Goal: Check status: Check status

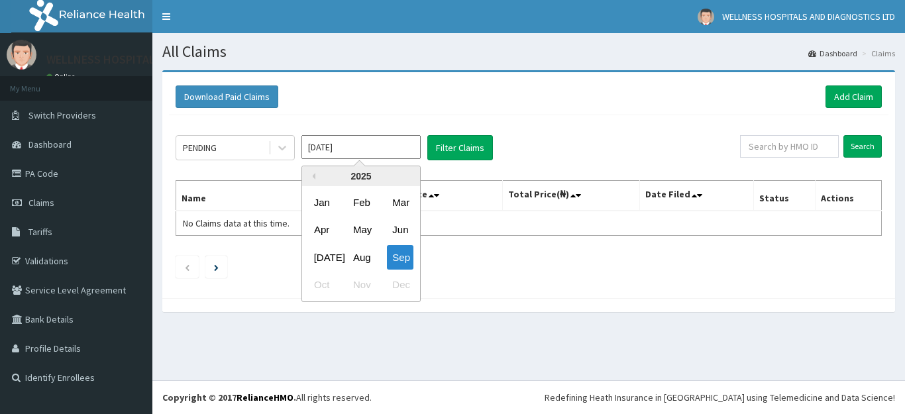
click at [388, 150] on input "[DATE]" at bounding box center [360, 147] width 119 height 24
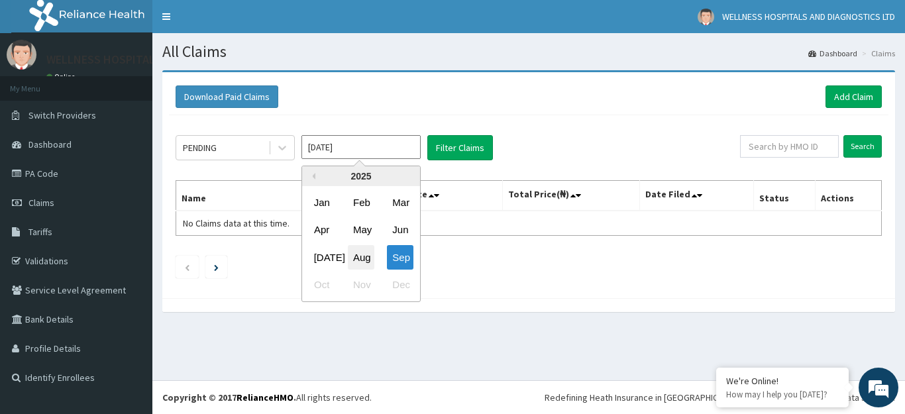
click at [358, 267] on div "Aug" at bounding box center [361, 257] width 26 height 25
type input "[DATE]"
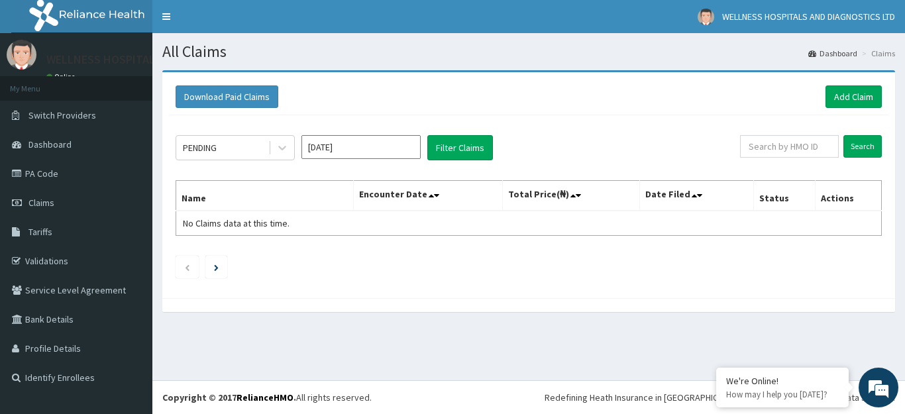
click at [358, 267] on ul at bounding box center [529, 267] width 706 height 23
click at [447, 145] on button "Filter Claims" at bounding box center [460, 147] width 66 height 25
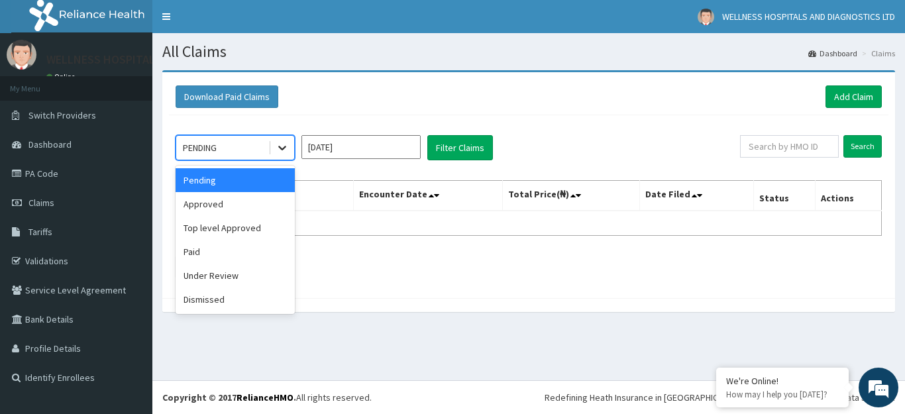
click at [279, 148] on icon at bounding box center [282, 147] width 13 height 13
click at [213, 206] on div "Approved" at bounding box center [235, 204] width 119 height 24
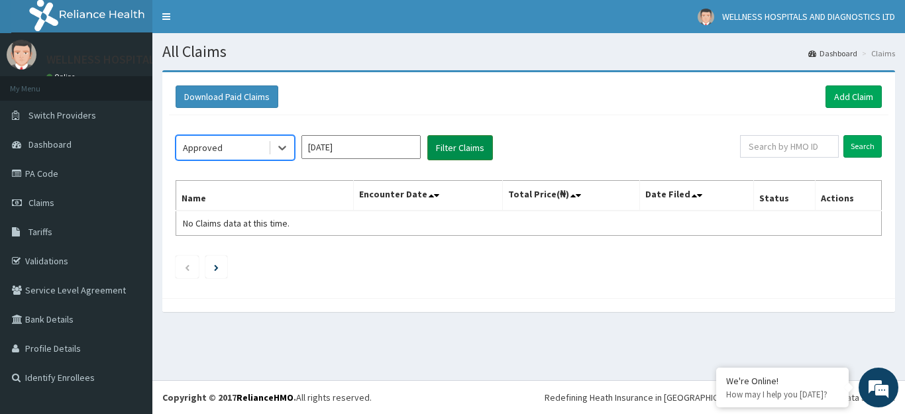
click at [472, 140] on button "Filter Claims" at bounding box center [460, 147] width 66 height 25
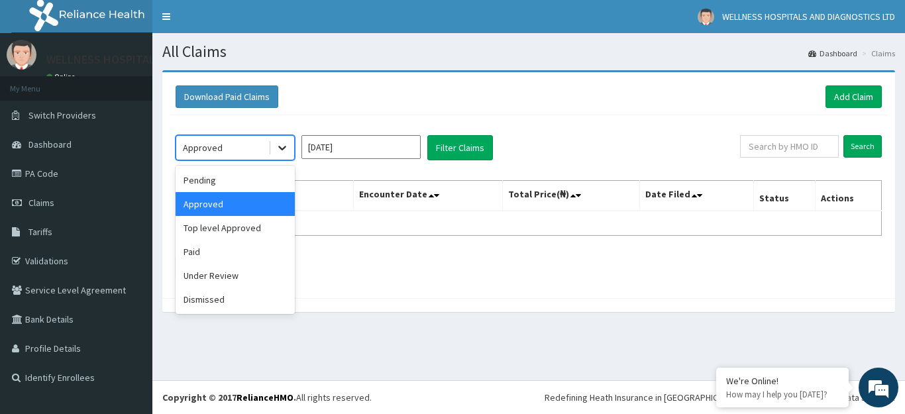
click at [279, 148] on icon at bounding box center [282, 148] width 8 height 5
click at [244, 223] on div "Top level Approved" at bounding box center [235, 228] width 119 height 24
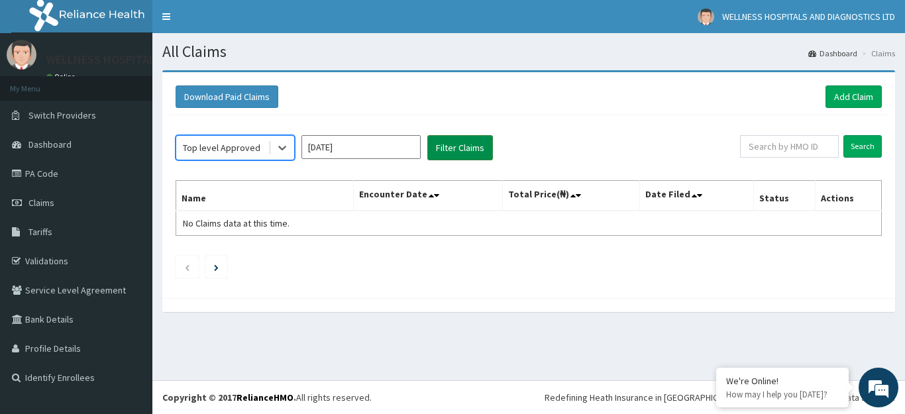
click at [465, 148] on button "Filter Claims" at bounding box center [460, 147] width 66 height 25
click at [465, 149] on button "Filter Claims" at bounding box center [460, 147] width 66 height 25
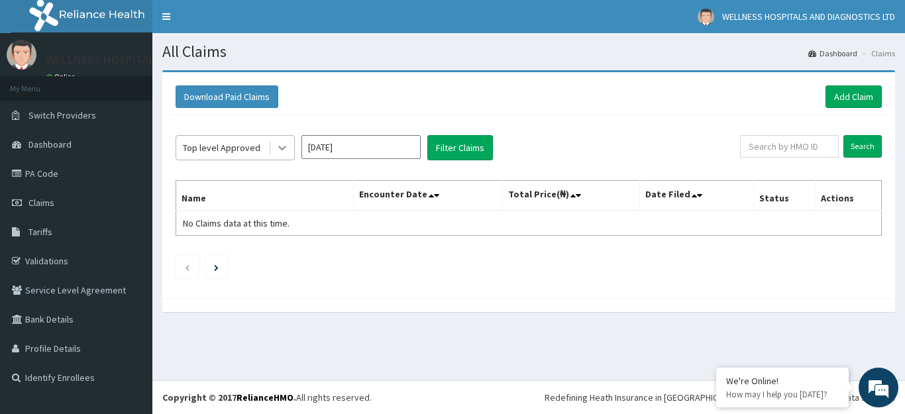
click at [285, 151] on icon at bounding box center [282, 147] width 13 height 13
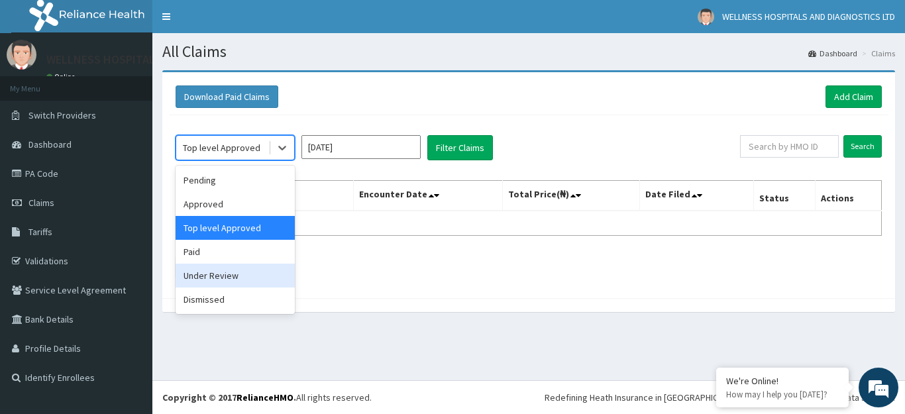
click at [222, 274] on div "Under Review" at bounding box center [235, 276] width 119 height 24
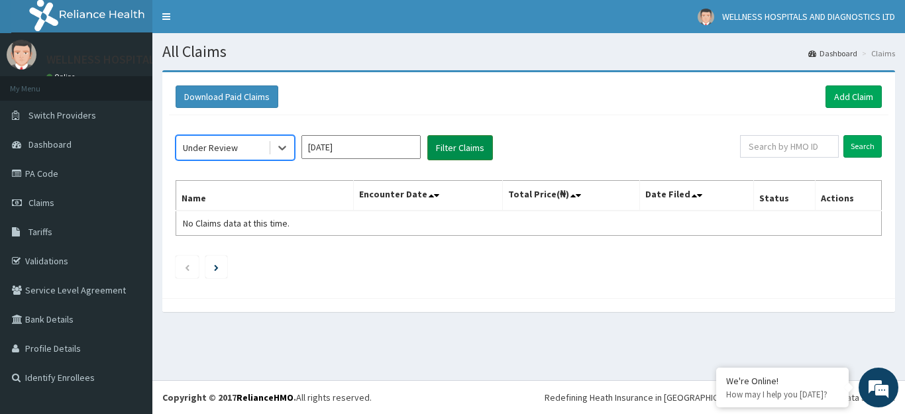
click at [453, 151] on button "Filter Claims" at bounding box center [460, 147] width 66 height 25
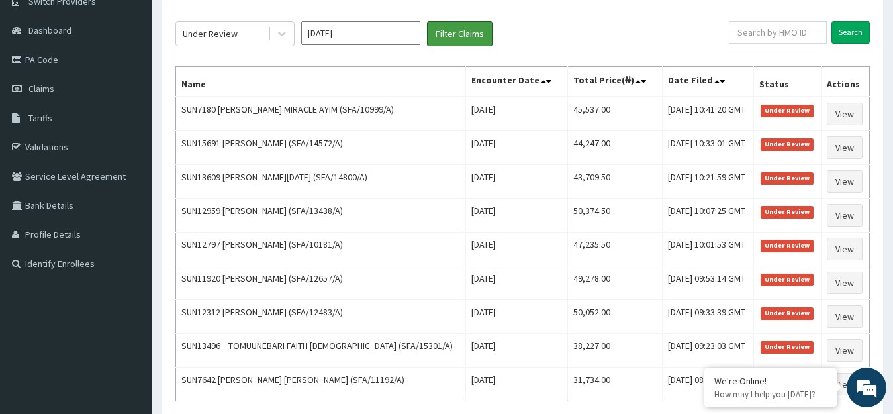
scroll to position [116, 0]
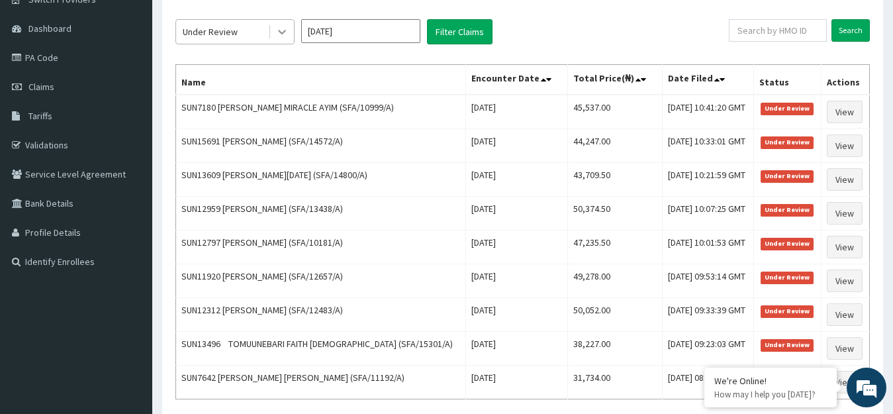
click at [285, 34] on icon at bounding box center [282, 31] width 13 height 13
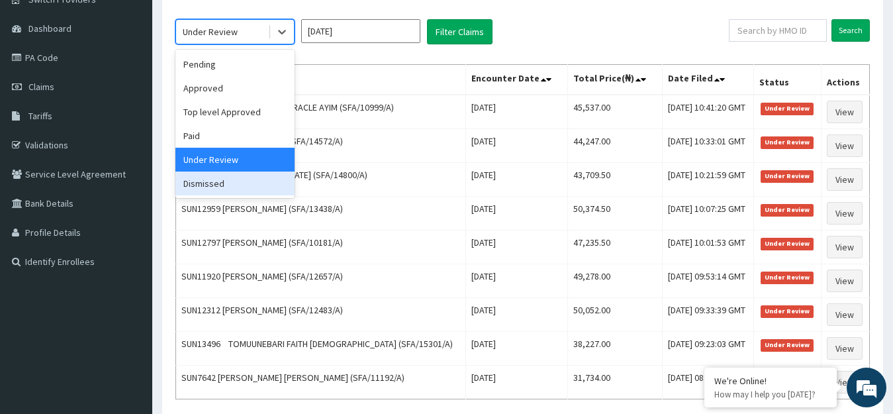
click at [250, 189] on div "Dismissed" at bounding box center [235, 184] width 119 height 24
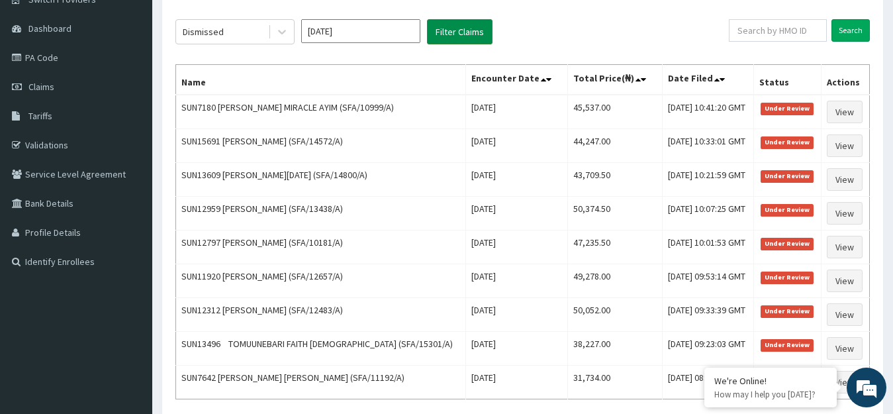
click at [447, 32] on button "Filter Claims" at bounding box center [460, 31] width 66 height 25
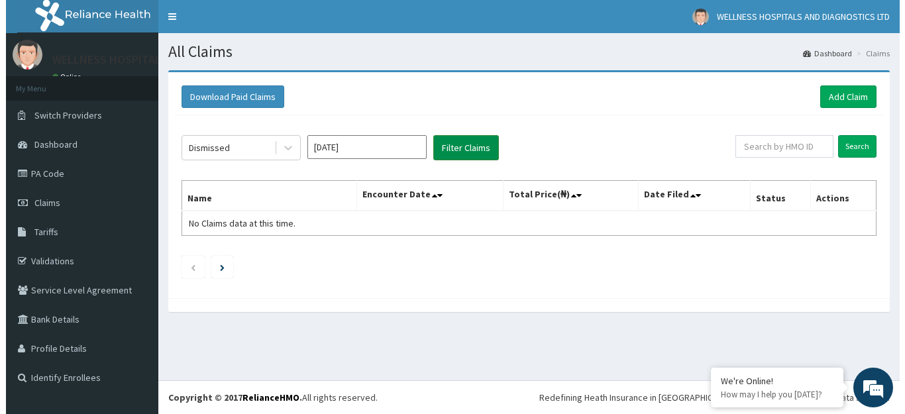
scroll to position [0, 0]
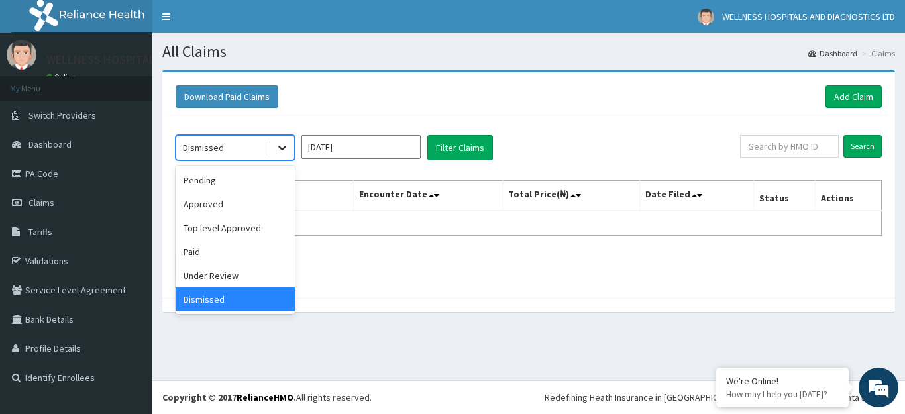
click at [281, 152] on icon at bounding box center [282, 147] width 13 height 13
click at [238, 232] on div "Top level Approved" at bounding box center [235, 228] width 119 height 24
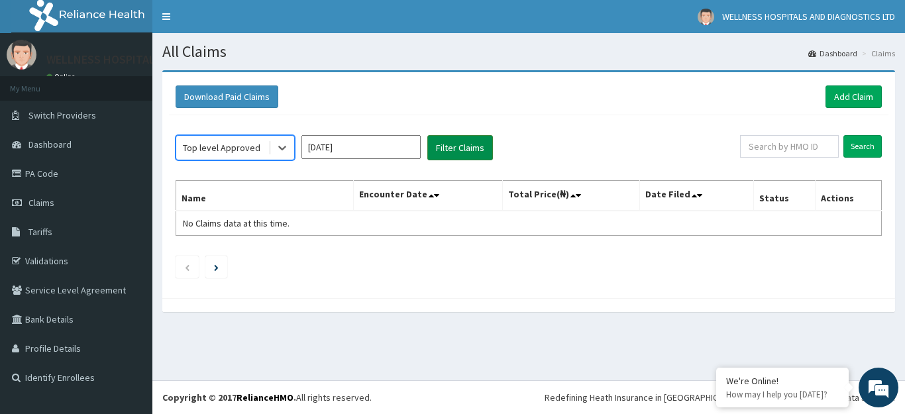
click at [476, 153] on button "Filter Claims" at bounding box center [460, 147] width 66 height 25
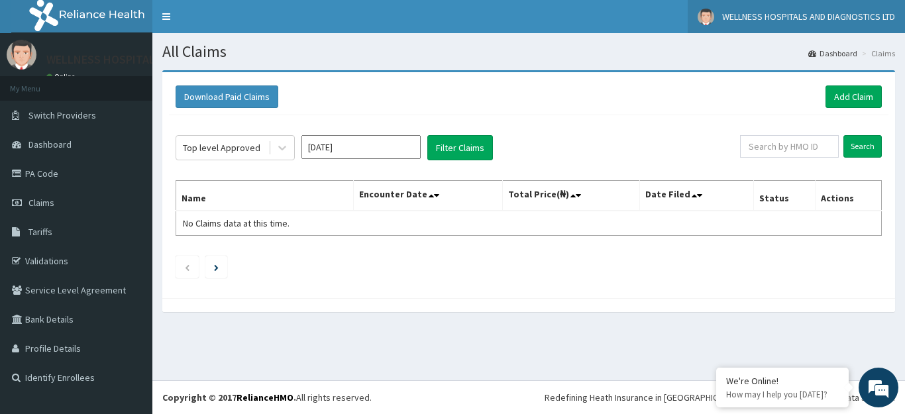
click at [870, 18] on span "WELLNESS HOSPITALS AND DIAGNOSTICS LTD" at bounding box center [808, 17] width 173 height 12
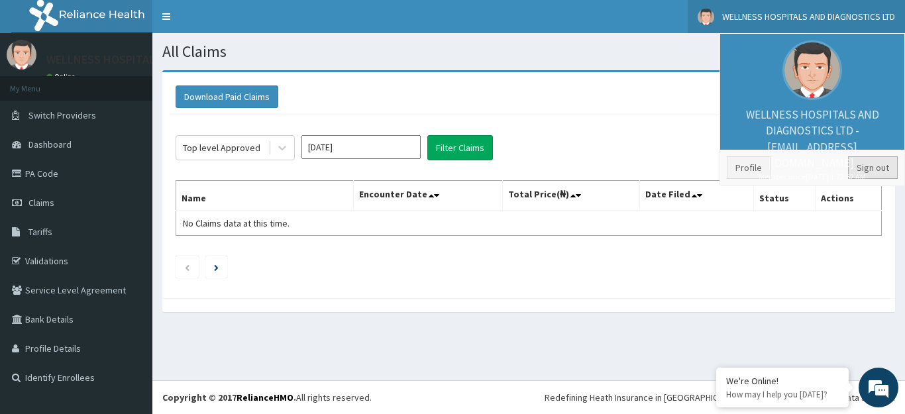
click at [868, 166] on link "Sign out" at bounding box center [873, 167] width 50 height 23
